Goal: Transaction & Acquisition: Purchase product/service

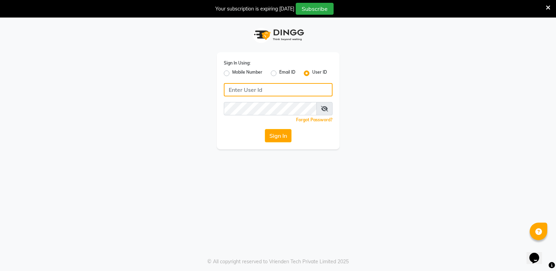
click at [245, 87] on input "Username" at bounding box center [278, 89] width 109 height 13
type input "fiesta"
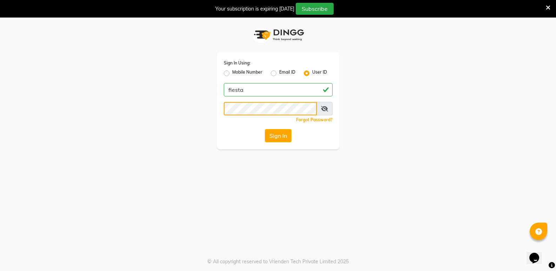
click at [265, 129] on button "Sign In" at bounding box center [278, 135] width 27 height 13
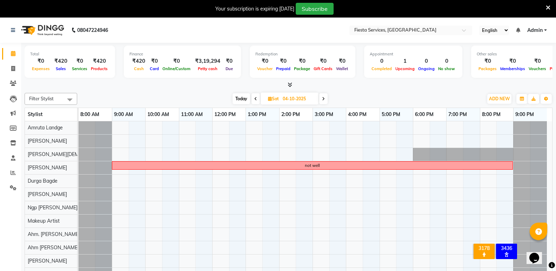
click at [240, 101] on span "Today" at bounding box center [242, 98] width 18 height 11
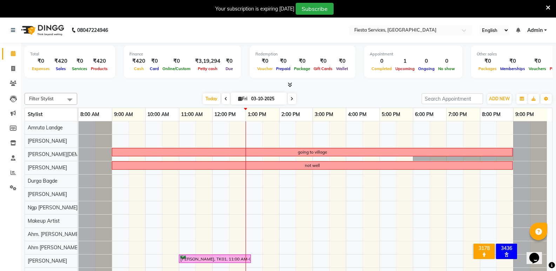
scroll to position [13, 0]
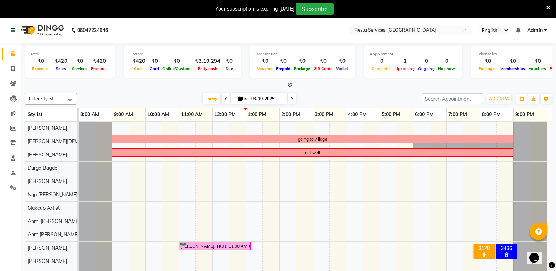
click at [291, 98] on icon at bounding box center [292, 99] width 3 height 4
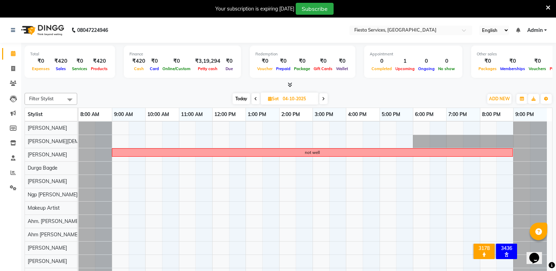
click at [323, 97] on icon at bounding box center [323, 99] width 3 height 4
type input "05-10-2025"
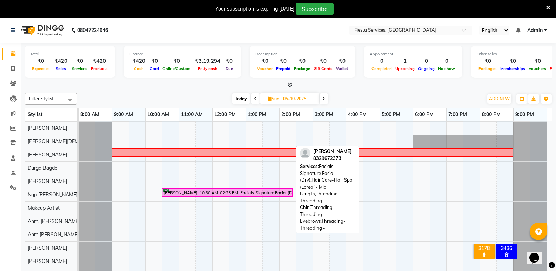
click at [201, 195] on div "[PERSON_NAME], 10:30 AM-02:25 PM, Facials-Signature Facial (Dry),Hair Care-Hair…" at bounding box center [227, 192] width 129 height 7
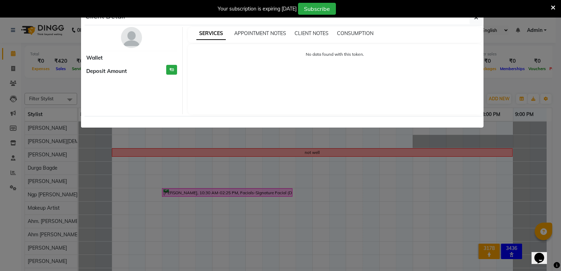
select select "6"
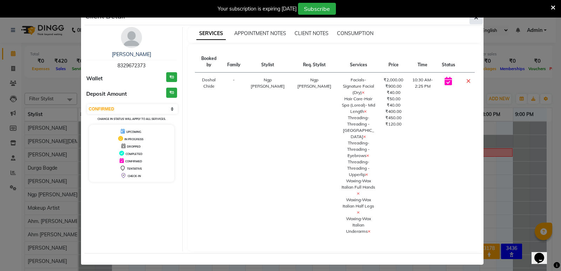
click at [479, 20] on button "button" at bounding box center [476, 17] width 13 height 13
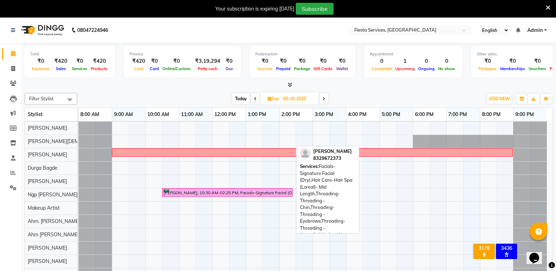
click at [252, 194] on div "[PERSON_NAME], 10:30 AM-02:25 PM, Facials-Signature Facial (Dry),Hair Care-Hair…" at bounding box center [227, 192] width 129 height 7
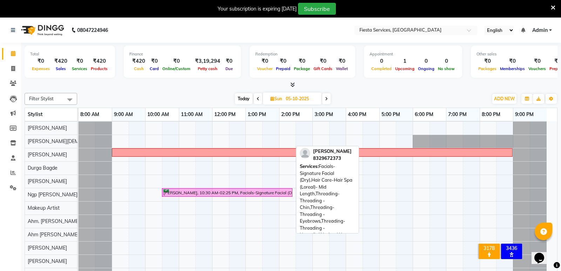
select select "6"
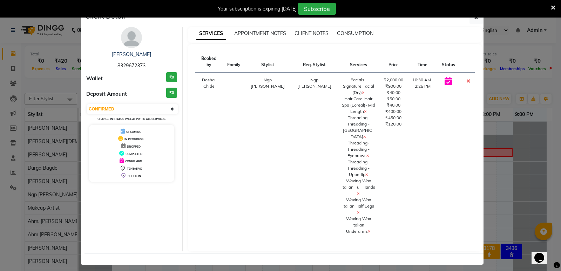
click at [272, 29] on div "SERVICES APPOINTMENT NOTES CLIENT NOTES CONSUMPTION" at bounding box center [335, 35] width 294 height 16
click at [267, 36] on span "APPOINTMENT NOTES" at bounding box center [260, 33] width 52 height 6
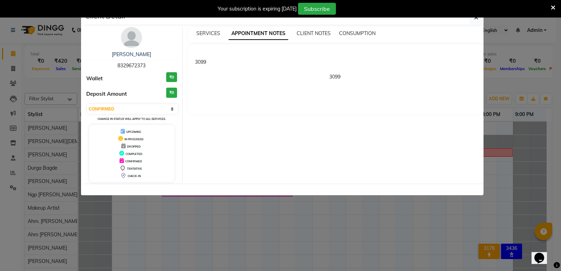
click at [204, 28] on div "SERVICES APPOINTMENT NOTES CLIENT NOTES CONSUMPTION" at bounding box center [335, 35] width 294 height 16
click at [204, 34] on span "SERVICES" at bounding box center [208, 33] width 24 height 6
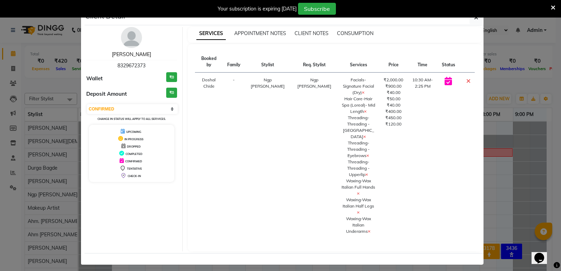
click at [144, 53] on link "[PERSON_NAME]" at bounding box center [131, 54] width 39 height 6
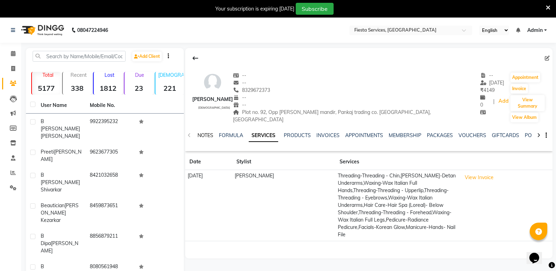
click at [204, 132] on link "NOTES" at bounding box center [206, 135] width 16 height 6
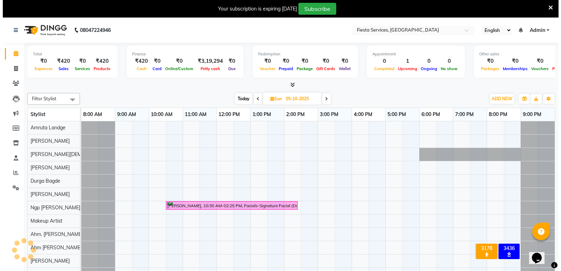
scroll to position [0, 5]
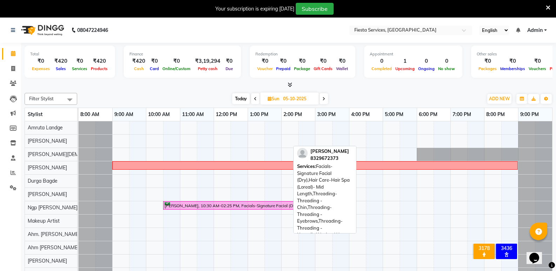
click at [239, 207] on div "[PERSON_NAME], 10:30 AM-02:25 PM, Facials-Signature Facial (Dry),Hair Care-Hair…" at bounding box center [229, 205] width 131 height 7
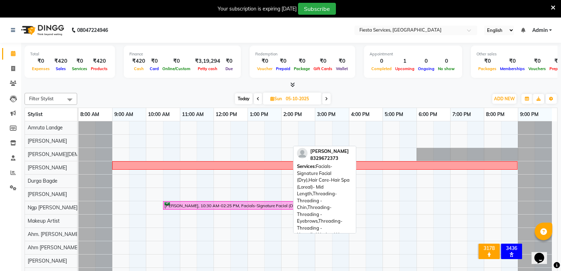
select select "6"
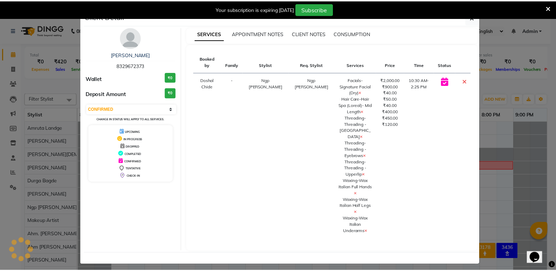
scroll to position [0, 0]
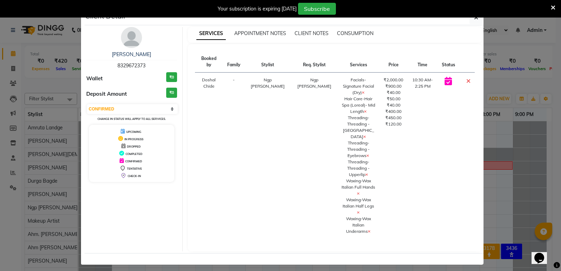
click at [261, 28] on div "SERVICES APPOINTMENT NOTES CLIENT NOTES CONSUMPTION" at bounding box center [335, 35] width 294 height 16
click at [260, 32] on span "APPOINTMENT NOTES" at bounding box center [260, 33] width 52 height 6
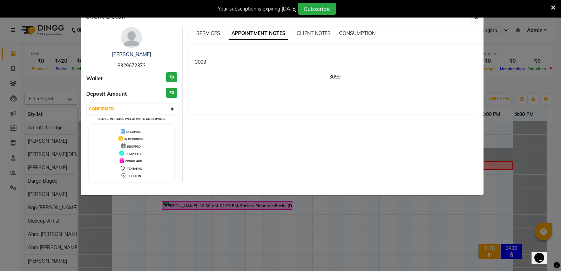
click at [552, 5] on icon at bounding box center [553, 8] width 5 height 6
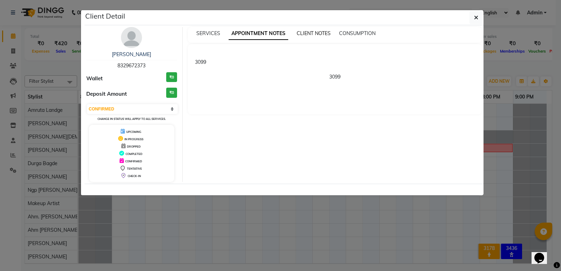
drag, startPoint x: 478, startPoint y: 17, endPoint x: 306, endPoint y: 16, distance: 171.6
click at [478, 17] on icon "button" at bounding box center [476, 18] width 4 height 6
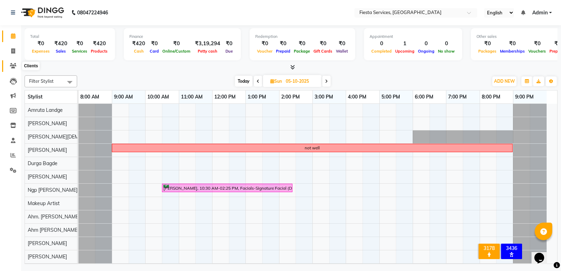
click at [9, 68] on span at bounding box center [13, 66] width 12 height 8
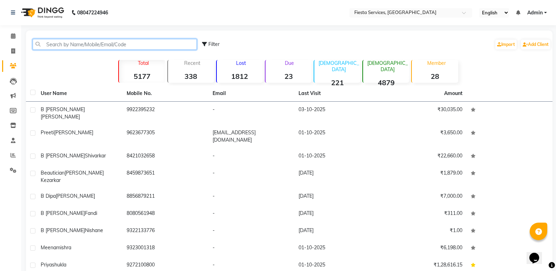
click at [55, 44] on input "text" at bounding box center [115, 44] width 164 height 11
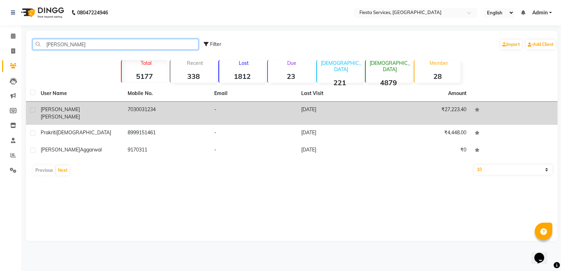
type input "[PERSON_NAME]"
click at [79, 109] on div "[PERSON_NAME]" at bounding box center [80, 113] width 79 height 15
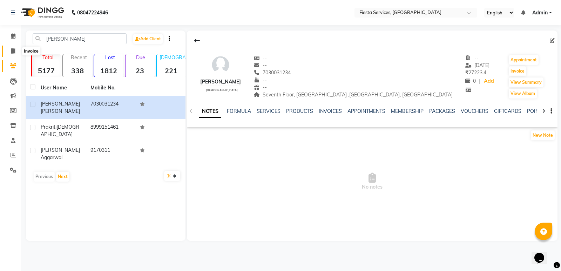
click at [12, 51] on icon at bounding box center [13, 50] width 4 height 5
select select "service"
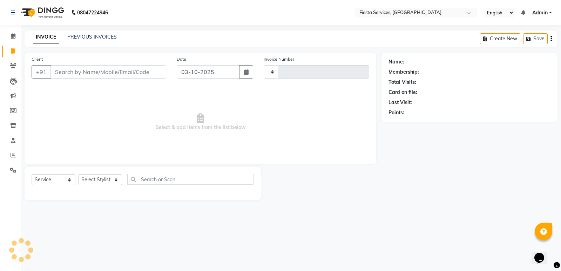
type input "1225"
select select "4929"
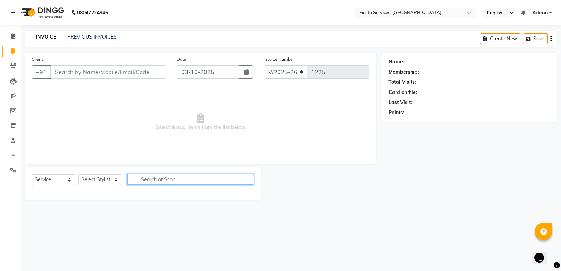
click at [163, 182] on input "text" at bounding box center [190, 179] width 127 height 11
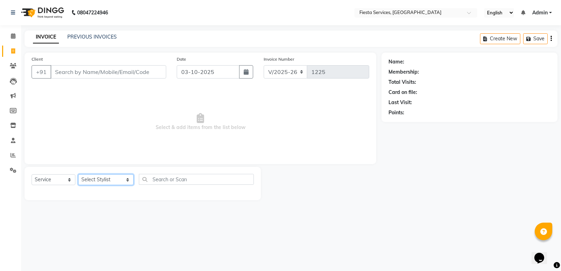
click at [97, 177] on select "Select Stylist [PERSON_NAME] Ahm [PERSON_NAME] Ahm. [PERSON_NAME] Ahm [PERSON_N…" at bounding box center [105, 179] width 55 height 11
select select "60060"
click at [78, 174] on select "Select Stylist [PERSON_NAME] Ahm [PERSON_NAME] Ahm. [PERSON_NAME] Ahm [PERSON_N…" at bounding box center [105, 179] width 55 height 11
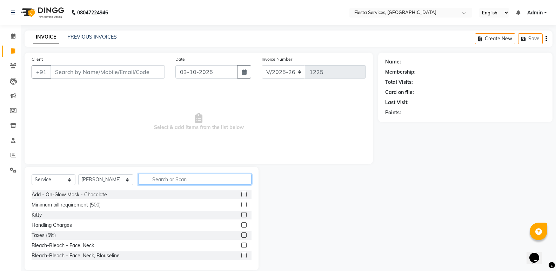
click at [173, 178] on input "text" at bounding box center [195, 179] width 113 height 11
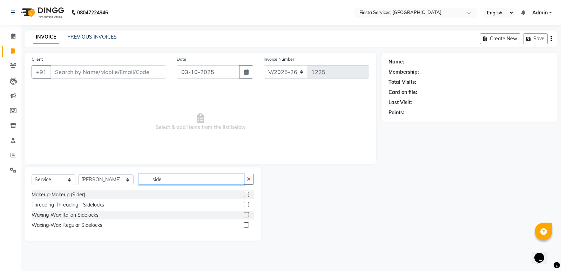
type input "side"
click at [245, 216] on label at bounding box center [246, 214] width 5 height 5
click at [245, 216] on input "checkbox" at bounding box center [246, 215] width 5 height 5
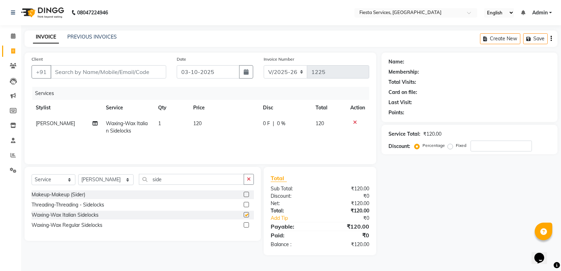
checkbox input "false"
drag, startPoint x: 170, startPoint y: 178, endPoint x: 119, endPoint y: 181, distance: 51.0
click at [119, 181] on div "Select Service Product Membership Package Voucher Prepaid Gift Card Select Styl…" at bounding box center [143, 182] width 222 height 16
type input "upper"
click at [248, 224] on label at bounding box center [246, 224] width 5 height 5
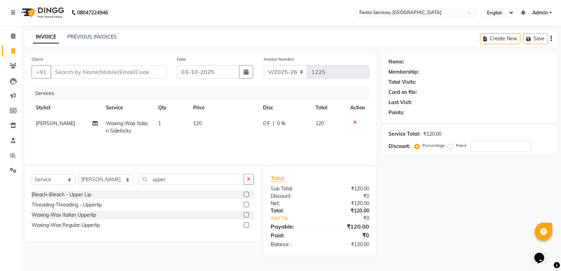
click at [248, 224] on input "checkbox" at bounding box center [246, 225] width 5 height 5
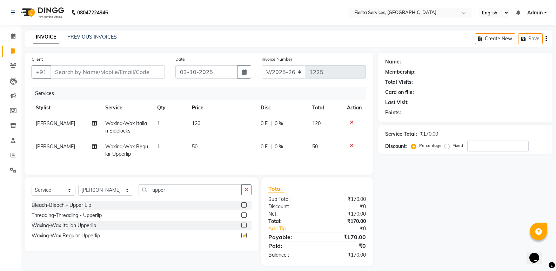
checkbox input "false"
click at [178, 191] on input "upper" at bounding box center [190, 190] width 103 height 11
click at [348, 145] on div at bounding box center [354, 145] width 15 height 5
click at [353, 146] on div at bounding box center [354, 145] width 15 height 5
drag, startPoint x: 351, startPoint y: 146, endPoint x: 269, endPoint y: 174, distance: 86.7
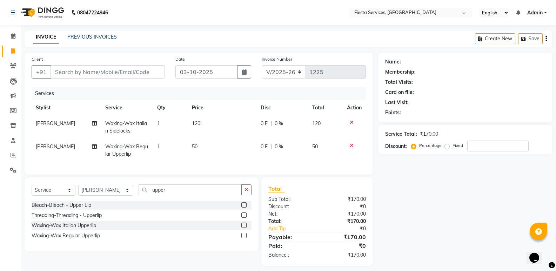
click at [350, 146] on icon at bounding box center [352, 145] width 4 height 5
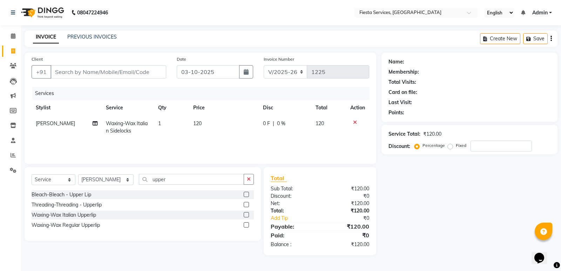
click at [245, 215] on label at bounding box center [246, 214] width 5 height 5
click at [245, 215] on input "checkbox" at bounding box center [246, 215] width 5 height 5
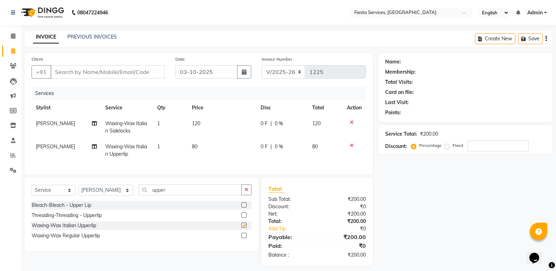
checkbox input "false"
drag, startPoint x: 177, startPoint y: 197, endPoint x: 121, endPoint y: 197, distance: 56.5
click at [121, 197] on div "Select Service Product Membership Package Voucher Prepaid Gift Card Select Styl…" at bounding box center [142, 193] width 220 height 16
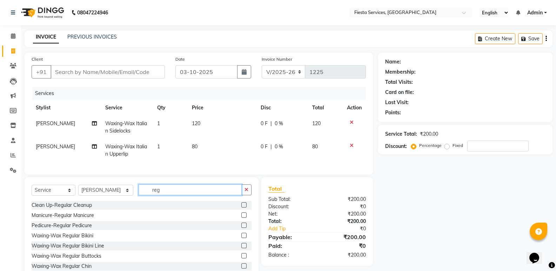
type input "reg"
click at [241, 208] on label at bounding box center [243, 204] width 5 height 5
click at [241, 208] on input "checkbox" at bounding box center [243, 205] width 5 height 5
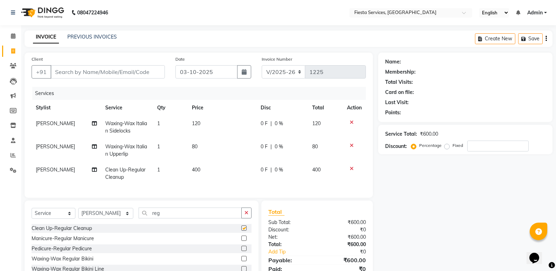
checkbox input "false"
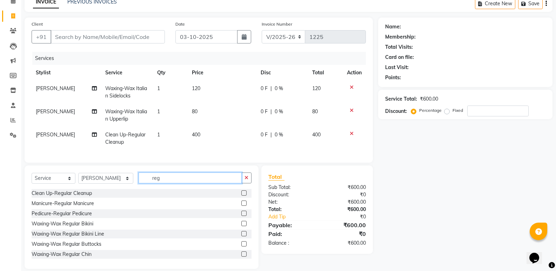
drag, startPoint x: 179, startPoint y: 186, endPoint x: 111, endPoint y: 186, distance: 67.7
click at [111, 186] on div "Select Service Product Membership Package Voucher Prepaid Gift Card Select Styl…" at bounding box center [142, 181] width 220 height 16
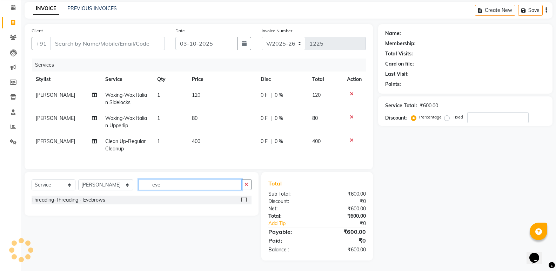
type input "eye"
click at [244, 200] on label at bounding box center [243, 199] width 5 height 5
click at [244, 200] on input "checkbox" at bounding box center [243, 200] width 5 height 5
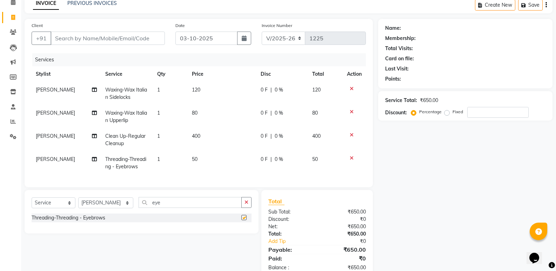
checkbox input "false"
drag, startPoint x: 166, startPoint y: 207, endPoint x: 116, endPoint y: 208, distance: 49.8
click at [116, 208] on div "Select Service Product Membership Package Voucher Prepaid Gift Card Select Styl…" at bounding box center [142, 205] width 220 height 16
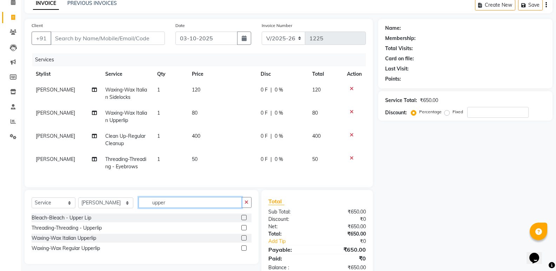
type input "upper"
click at [242, 231] on label at bounding box center [243, 227] width 5 height 5
click at [242, 231] on input "checkbox" at bounding box center [243, 228] width 5 height 5
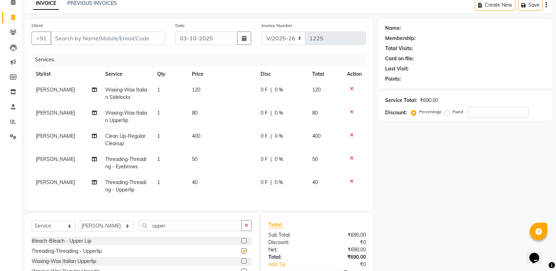
checkbox input "false"
drag, startPoint x: 173, startPoint y: 231, endPoint x: 129, endPoint y: 231, distance: 43.5
click at [139, 231] on input "upper" at bounding box center [190, 225] width 103 height 11
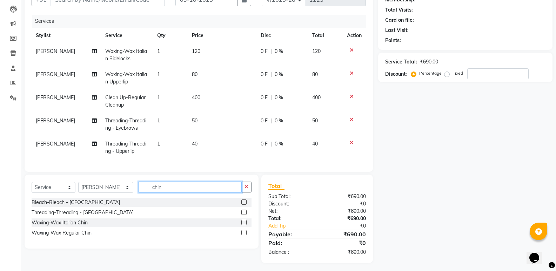
scroll to position [80, 0]
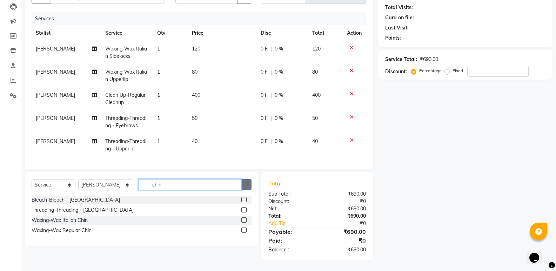
type input "chin"
click at [246, 209] on label at bounding box center [243, 209] width 5 height 5
click at [246, 209] on input "checkbox" at bounding box center [243, 210] width 5 height 5
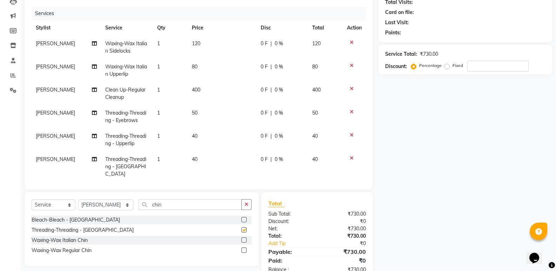
checkbox input "false"
click at [167, 119] on td "1" at bounding box center [170, 116] width 35 height 23
select select "60060"
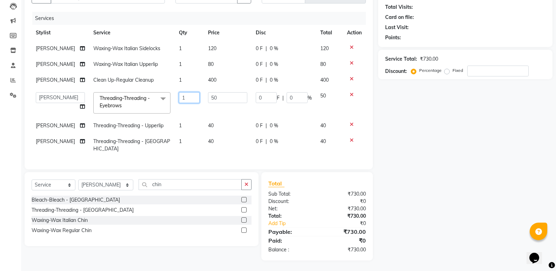
drag, startPoint x: 179, startPoint y: 116, endPoint x: 162, endPoint y: 115, distance: 16.1
click at [162, 115] on tr "[PERSON_NAME] [PERSON_NAME] Ahm. [PERSON_NAME] Ahm [PERSON_NAME] Ahm [PERSON_NA…" at bounding box center [199, 103] width 334 height 30
type input "2"
click at [428, 161] on div "Name: Membership: Total Visits: Card on file: Last Visit: Points: Service Total…" at bounding box center [468, 119] width 180 height 283
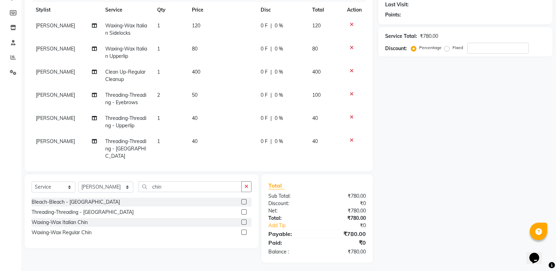
scroll to position [0, 0]
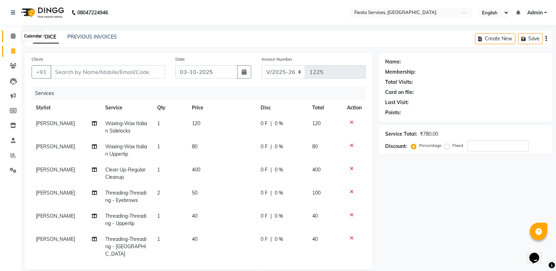
click at [11, 38] on icon at bounding box center [13, 35] width 5 height 5
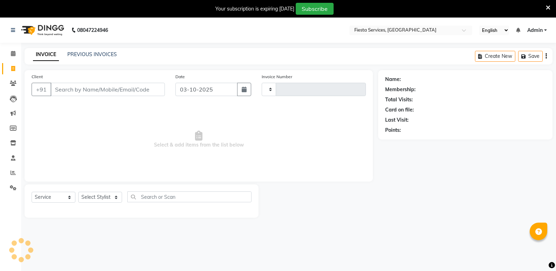
select select "service"
type input "1225"
select select "4929"
click at [70, 91] on input "Client" at bounding box center [108, 89] width 114 height 13
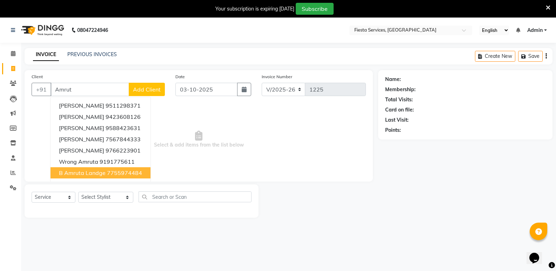
click at [89, 174] on span "B Amruta Landge" at bounding box center [82, 172] width 47 height 7
type input "7755974484"
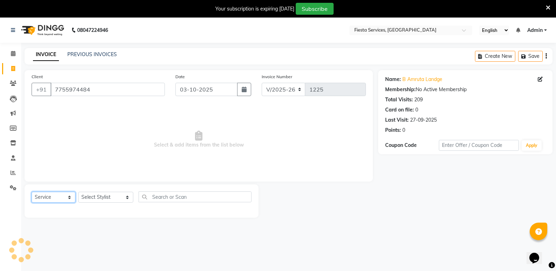
click at [46, 200] on select "Select Service Product Membership Package Voucher Prepaid Gift Card" at bounding box center [54, 197] width 44 height 11
select select "product"
click at [32, 192] on select "Select Service Product Membership Package Voucher Prepaid Gift Card" at bounding box center [54, 197] width 44 height 11
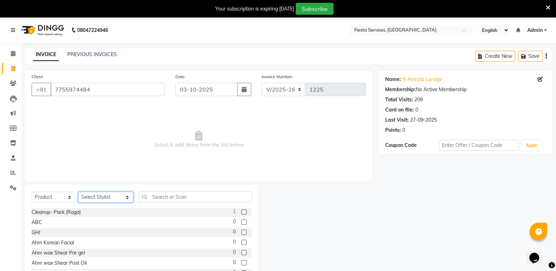
click at [98, 198] on select "Select Stylist [PERSON_NAME] Ahm [PERSON_NAME] Ahm. [PERSON_NAME] Ahm [PERSON_N…" at bounding box center [105, 197] width 55 height 11
select select "30485"
click at [78, 192] on select "Select Stylist [PERSON_NAME] Ahm [PERSON_NAME] Ahm. [PERSON_NAME] Ahm [PERSON_N…" at bounding box center [105, 197] width 55 height 11
click at [155, 202] on input "text" at bounding box center [195, 197] width 113 height 11
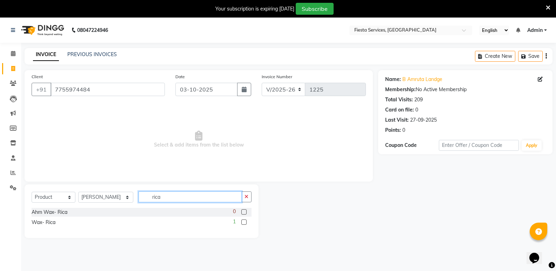
type input "rica"
click at [245, 220] on label at bounding box center [243, 222] width 5 height 5
click at [245, 220] on input "checkbox" at bounding box center [243, 222] width 5 height 5
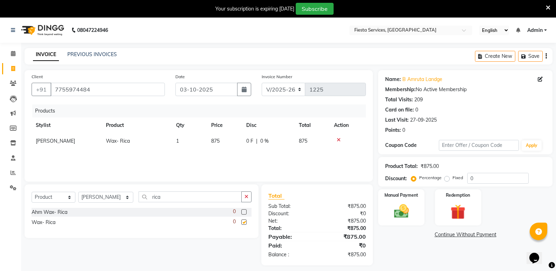
checkbox input "false"
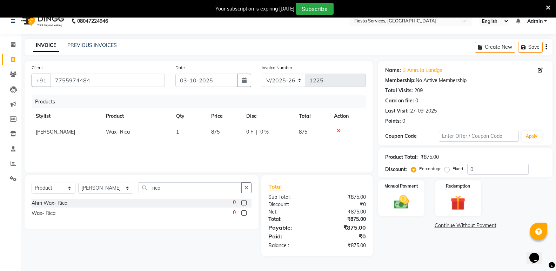
scroll to position [18, 0]
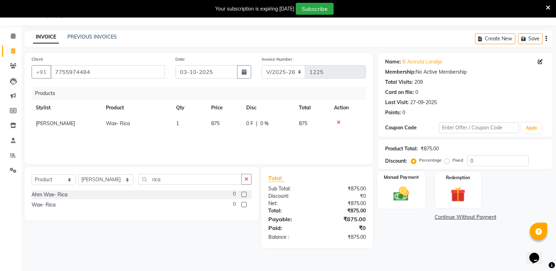
click at [400, 192] on img at bounding box center [401, 194] width 25 height 18
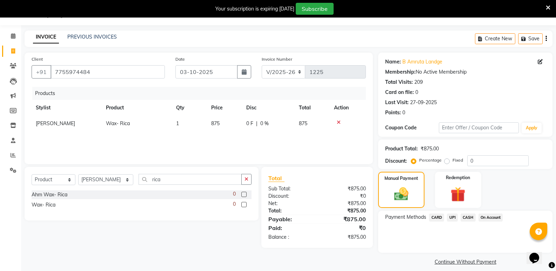
click at [466, 219] on span "CASH" at bounding box center [468, 218] width 15 height 8
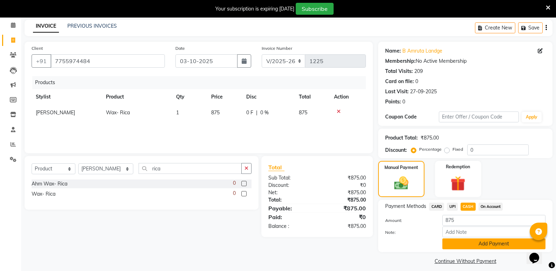
scroll to position [34, 0]
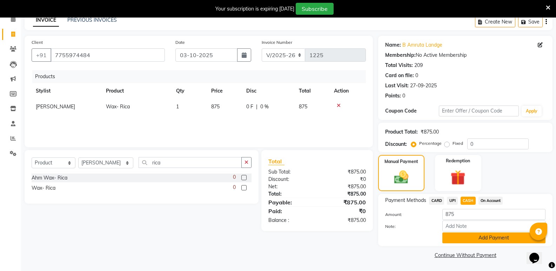
click at [468, 238] on button "Add Payment" at bounding box center [493, 238] width 103 height 11
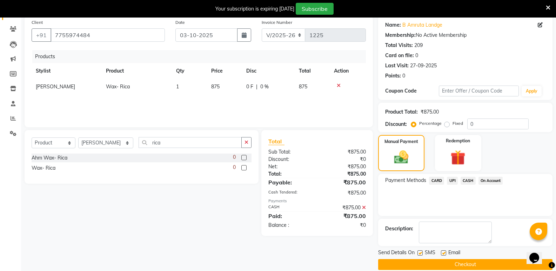
scroll to position [64, 0]
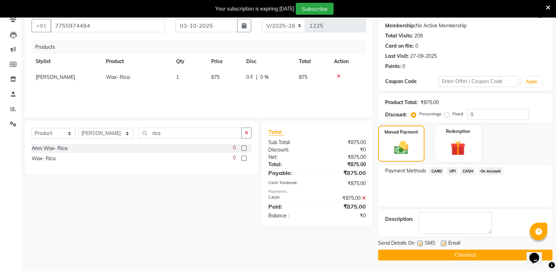
click at [433, 251] on button "Checkout" at bounding box center [465, 255] width 174 height 11
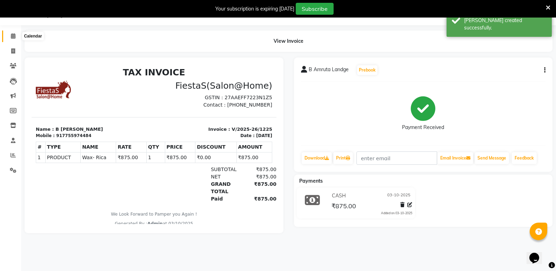
click at [13, 38] on icon at bounding box center [13, 35] width 5 height 5
